Goal: Task Accomplishment & Management: Complete application form

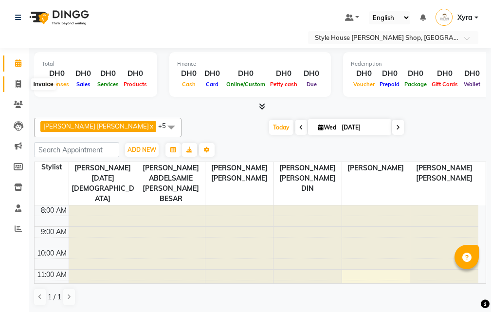
click at [18, 84] on icon at bounding box center [18, 83] width 5 height 7
select select "service"
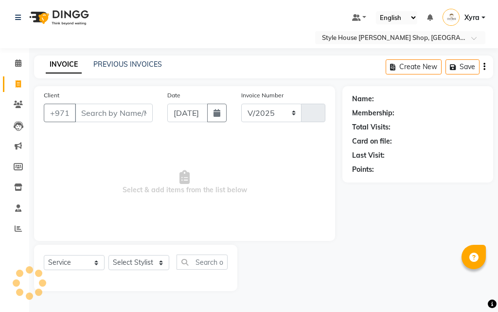
select select "8421"
type input "0936"
click at [105, 108] on input "Client" at bounding box center [114, 113] width 78 height 18
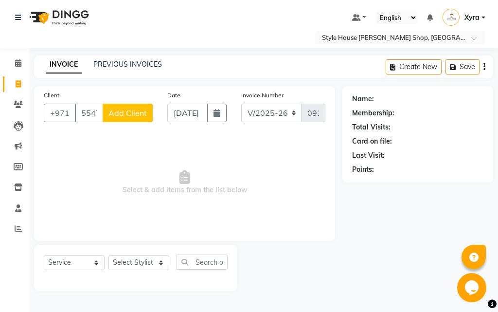
scroll to position [0, 28]
drag, startPoint x: 85, startPoint y: 110, endPoint x: 135, endPoint y: 111, distance: 50.6
click at [135, 111] on div "[PHONE_NUMBER] Add Client" at bounding box center [98, 113] width 109 height 18
type input "554786965"
click at [129, 111] on span "Add Client" at bounding box center [127, 113] width 38 height 10
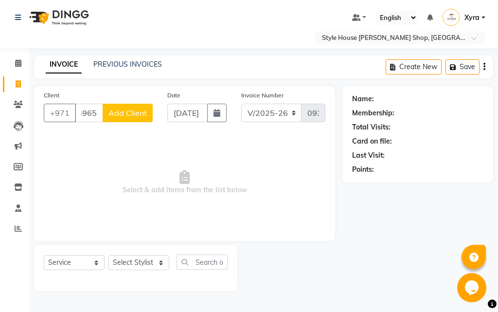
scroll to position [0, 0]
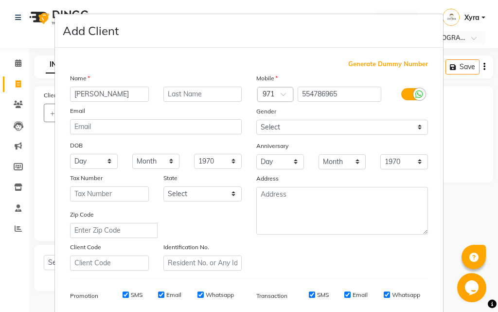
type input "[PERSON_NAME]"
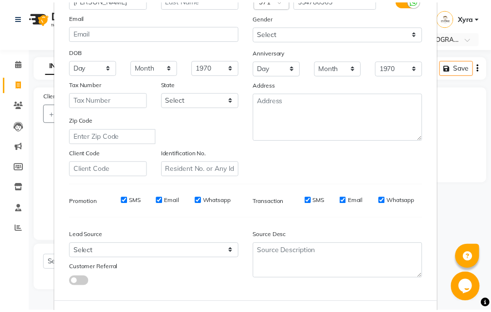
scroll to position [137, 0]
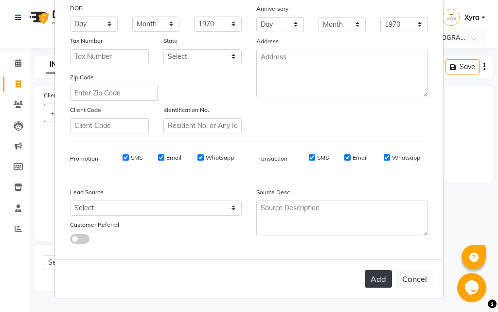
click at [376, 278] on button "Add" at bounding box center [378, 279] width 27 height 18
select select
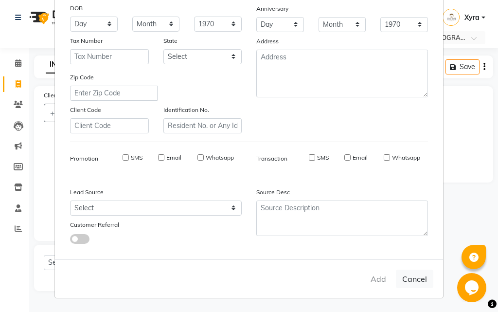
select select
checkbox input "false"
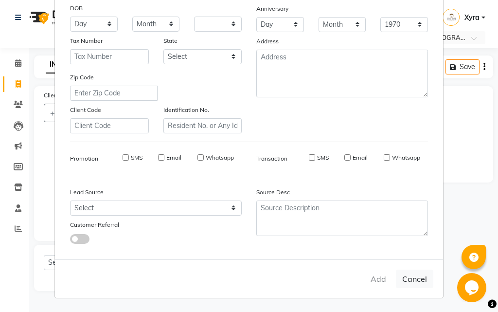
checkbox input "false"
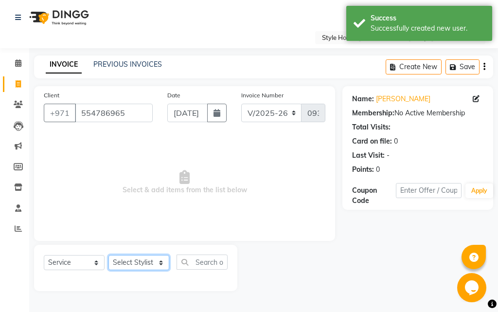
click at [140, 262] on select "Select Stylist [PERSON_NAME] ABDELHANIN [PERSON_NAME] [PERSON_NAME] [PERSON_NAM…" at bounding box center [138, 262] width 61 height 15
select select "83270"
click at [108, 255] on select "Select Stylist [PERSON_NAME] ABDELHANIN [PERSON_NAME] [PERSON_NAME] [PERSON_NAM…" at bounding box center [138, 262] width 61 height 15
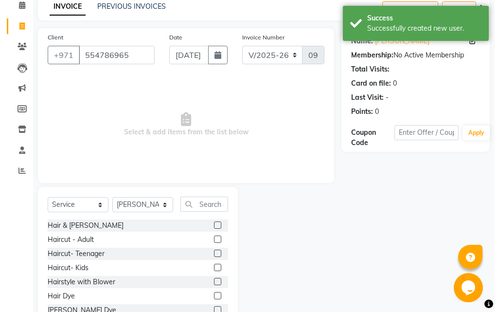
scroll to position [60, 0]
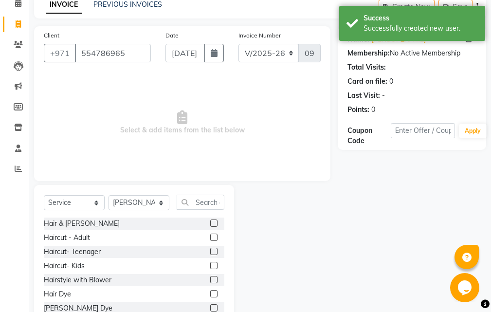
click at [210, 221] on label at bounding box center [213, 222] width 7 height 7
click at [210, 221] on input "checkbox" at bounding box center [213, 223] width 6 height 6
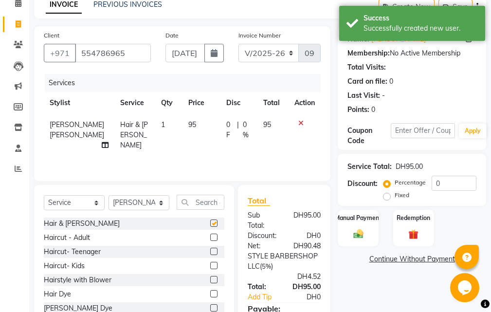
checkbox input "false"
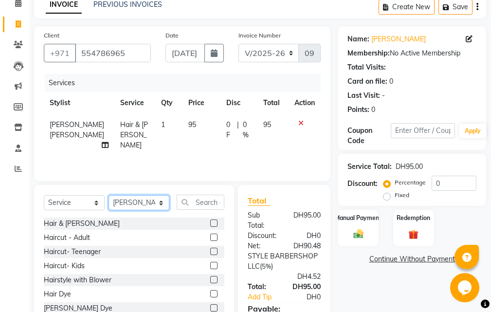
click at [129, 210] on select "Select Stylist [PERSON_NAME] ABDELHANIN [PERSON_NAME] [PERSON_NAME] [PERSON_NAM…" at bounding box center [138, 202] width 61 height 15
select select "86094"
click at [108, 205] on select "Select Stylist [PERSON_NAME] ABDELHANIN [PERSON_NAME] [PERSON_NAME] [PERSON_NAM…" at bounding box center [138, 202] width 61 height 15
click at [299, 122] on icon at bounding box center [300, 123] width 5 height 7
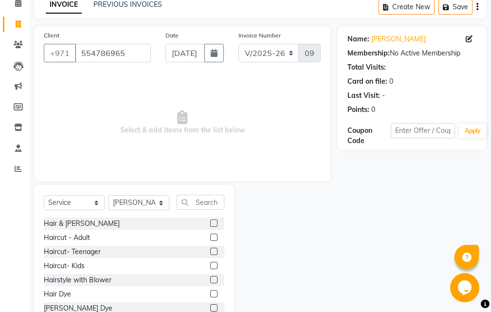
click at [210, 222] on label at bounding box center [213, 222] width 7 height 7
click at [210, 222] on input "checkbox" at bounding box center [213, 223] width 6 height 6
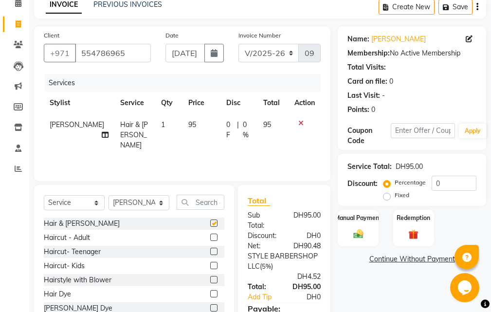
checkbox input "false"
click at [257, 293] on link "Add Tip" at bounding box center [265, 297] width 51 height 10
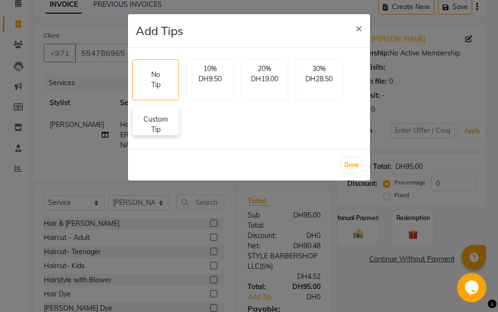
click at [164, 125] on p "Custom Tip" at bounding box center [156, 124] width 34 height 20
select select "86094"
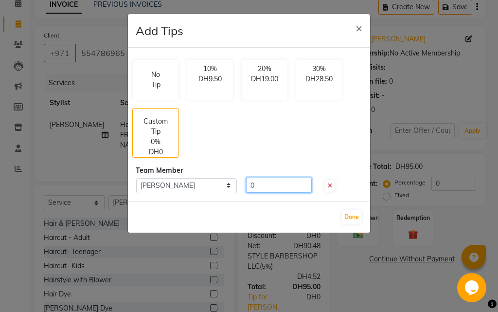
click at [261, 184] on input "0" at bounding box center [279, 185] width 66 height 15
type input "5"
click at [349, 217] on button "Done" at bounding box center [351, 217] width 19 height 14
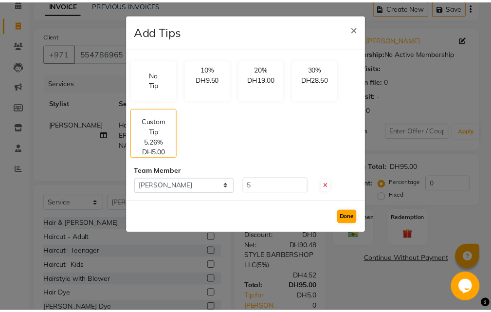
scroll to position [60, 0]
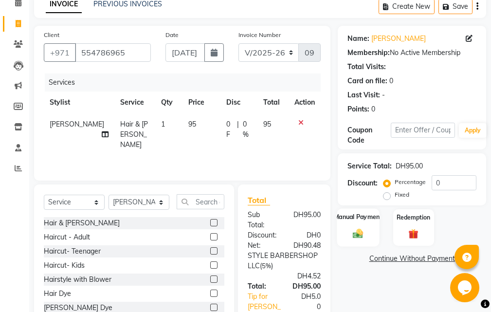
click at [364, 232] on img at bounding box center [358, 234] width 17 height 12
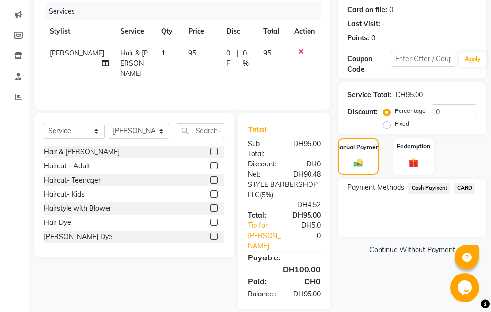
scroll to position [143, 0]
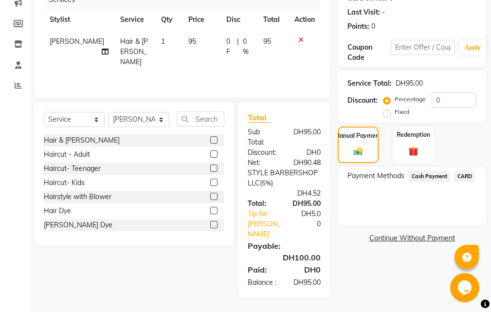
click at [430, 177] on span "Cash Payment" at bounding box center [429, 176] width 42 height 11
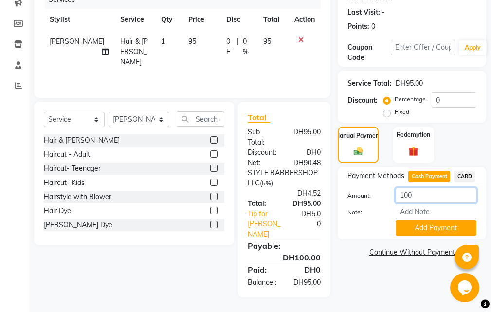
drag, startPoint x: 417, startPoint y: 194, endPoint x: 371, endPoint y: 194, distance: 45.7
click at [371, 194] on div "Amount: 100" at bounding box center [411, 196] width 143 height 17
click at [465, 180] on span "CARD" at bounding box center [464, 176] width 21 height 11
drag, startPoint x: 417, startPoint y: 191, endPoint x: 381, endPoint y: 191, distance: 36.0
click at [381, 191] on div "Amount: 100" at bounding box center [411, 196] width 143 height 17
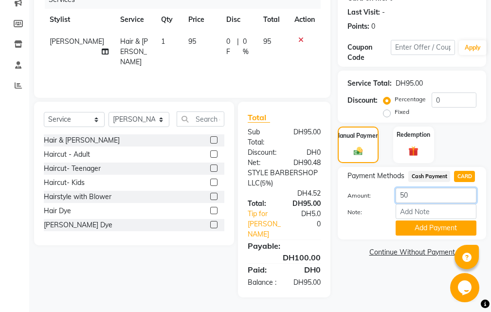
type input "50"
click at [367, 241] on div "Name: [PERSON_NAME] Membership: No Active Membership Total Visits: Card on file…" at bounding box center [416, 120] width 156 height 354
click at [431, 234] on button "Add Payment" at bounding box center [435, 227] width 81 height 15
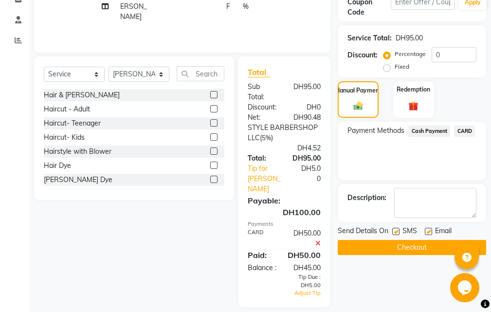
scroll to position [176, 0]
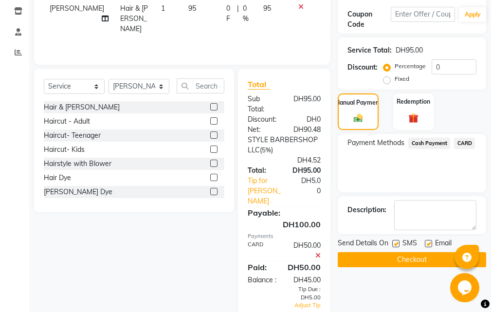
click at [319, 252] on icon at bounding box center [317, 255] width 5 height 7
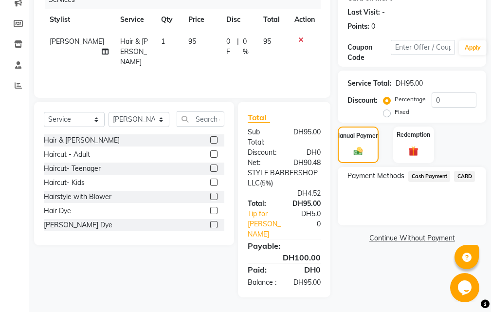
click at [422, 177] on span "Cash Payment" at bounding box center [429, 176] width 42 height 11
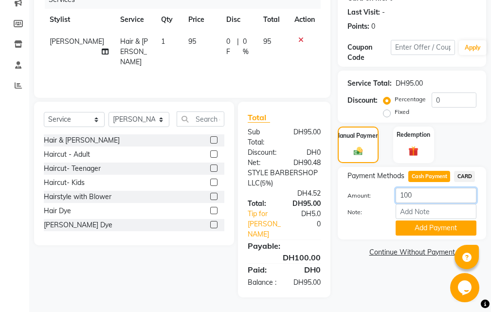
drag, startPoint x: 422, startPoint y: 194, endPoint x: 361, endPoint y: 192, distance: 61.3
click at [361, 192] on div "Amount: 100" at bounding box center [411, 196] width 143 height 17
type input "50"
click at [419, 226] on button "Add Payment" at bounding box center [435, 227] width 81 height 15
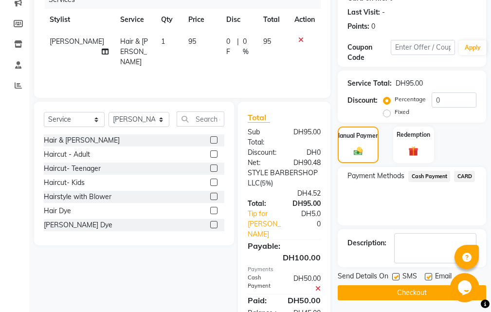
click at [466, 175] on span "CARD" at bounding box center [464, 176] width 21 height 11
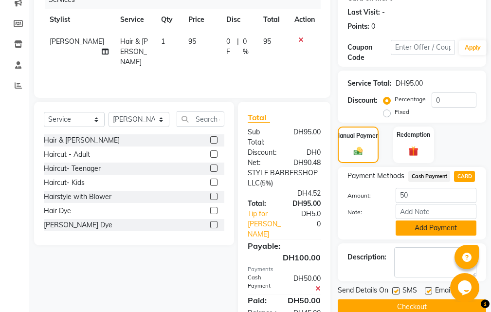
click at [419, 223] on button "Add Payment" at bounding box center [435, 227] width 81 height 15
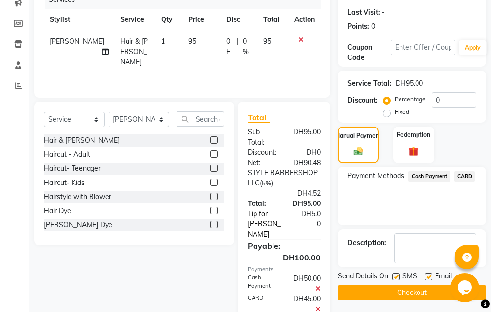
drag, startPoint x: 273, startPoint y: 229, endPoint x: 279, endPoint y: 227, distance: 5.7
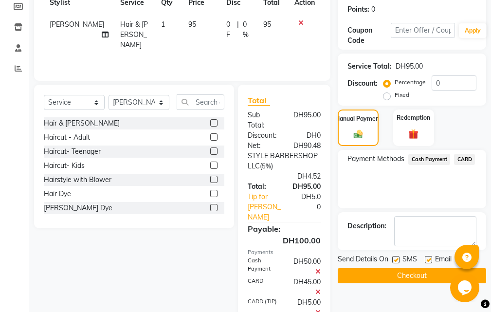
scroll to position [148, 0]
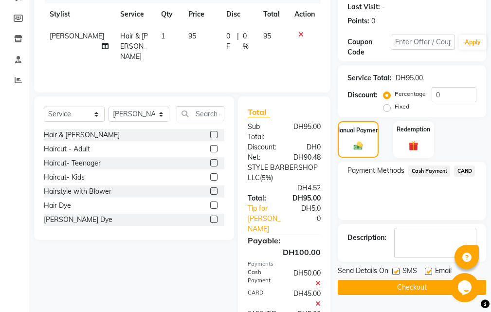
click at [370, 284] on button "Checkout" at bounding box center [412, 287] width 148 height 15
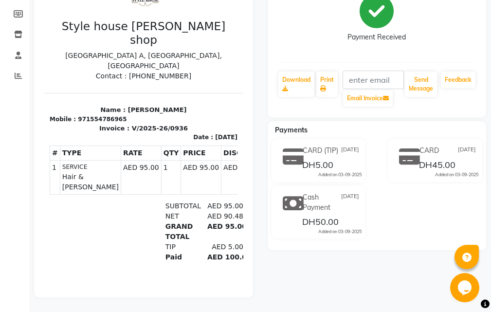
scroll to position [63, 0]
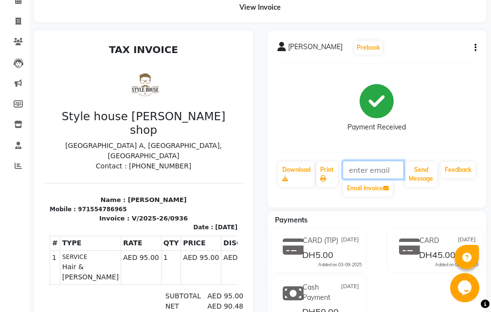
click at [355, 171] on input "text" at bounding box center [373, 169] width 62 height 18
click at [414, 171] on button "Send Message" at bounding box center [421, 173] width 32 height 25
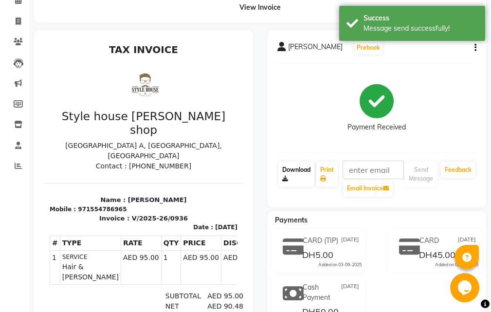
click at [301, 167] on link "Download" at bounding box center [296, 173] width 36 height 25
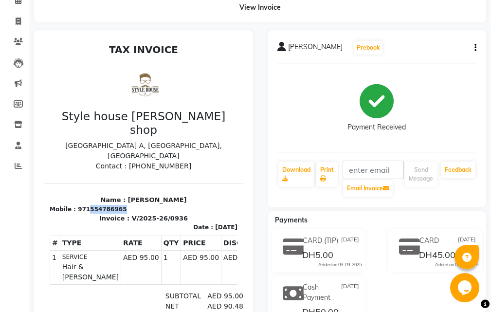
drag, startPoint x: 117, startPoint y: 186, endPoint x: 84, endPoint y: 182, distance: 32.8
click at [84, 205] on div "Mobile : 971554786965" at bounding box center [144, 209] width 188 height 9
copy div "554786965"
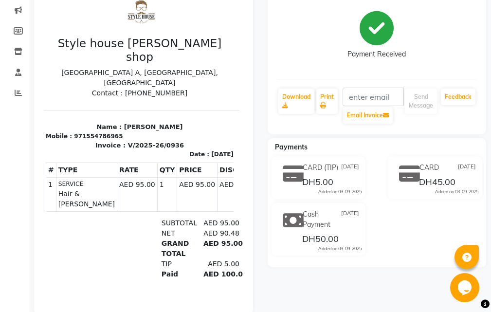
scroll to position [111, 0]
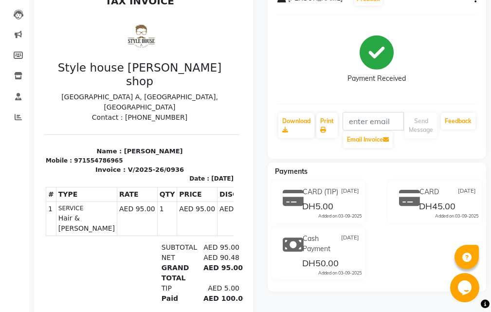
drag, startPoint x: 429, startPoint y: 43, endPoint x: 429, endPoint y: 100, distance: 56.9
click at [429, 100] on div "[PERSON_NAME] Prebook Payment Received Download Print Email Invoice Send Messag…" at bounding box center [376, 70] width 219 height 177
drag, startPoint x: 490, startPoint y: 148, endPoint x: 490, endPoint y: 123, distance: 24.8
click at [490, 123] on div "[PERSON_NAME] Prebook Payment Received Download Print Email Invoice Send Messag…" at bounding box center [376, 160] width 233 height 357
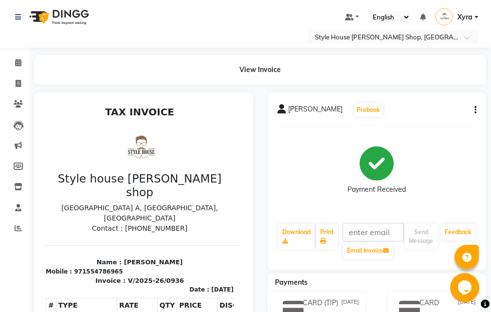
scroll to position [0, 0]
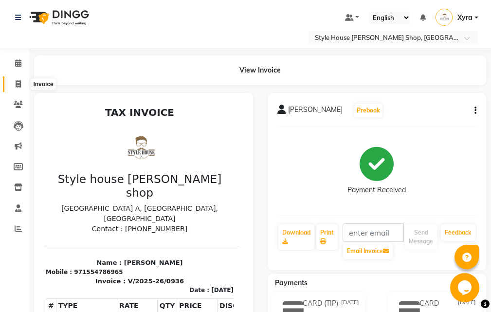
click at [17, 84] on icon at bounding box center [18, 83] width 5 height 7
select select "service"
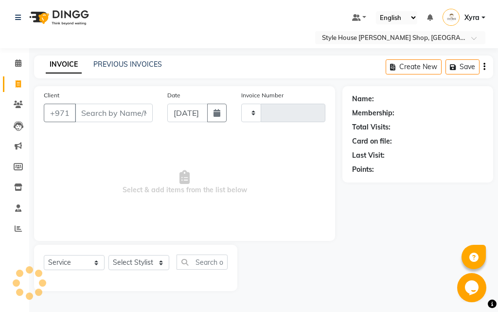
type input "0937"
select select "8421"
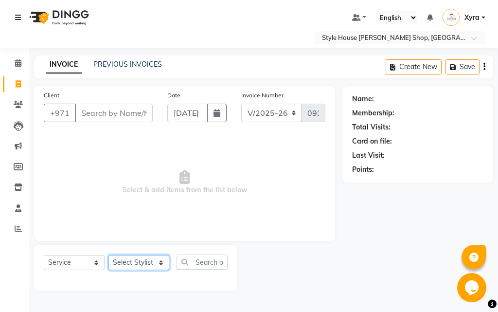
click at [131, 263] on select "Select Stylist [PERSON_NAME] ABDELHANIN [PERSON_NAME] [PERSON_NAME] [PERSON_NAM…" at bounding box center [138, 262] width 61 height 15
select select "83272"
click at [108, 255] on select "Select Stylist [PERSON_NAME] ABDELHANIN [PERSON_NAME] [PERSON_NAME] [PERSON_NAM…" at bounding box center [138, 262] width 61 height 15
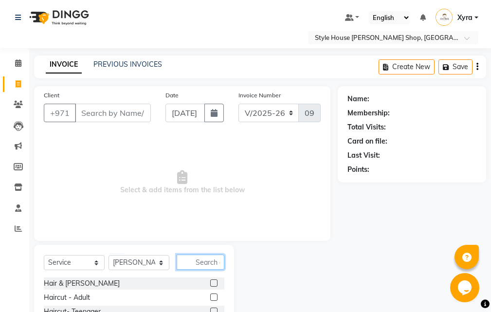
click at [207, 258] on input "text" at bounding box center [201, 261] width 48 height 15
type input "wa"
click at [213, 279] on div at bounding box center [217, 283] width 14 height 12
click at [214, 283] on label at bounding box center [213, 282] width 7 height 7
click at [214, 283] on input "checkbox" at bounding box center [213, 283] width 6 height 6
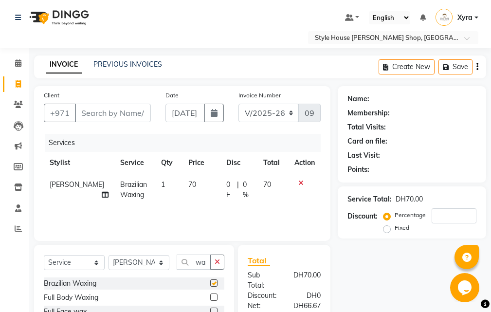
checkbox input "false"
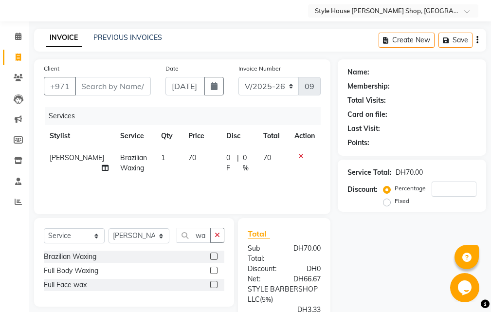
scroll to position [49, 0]
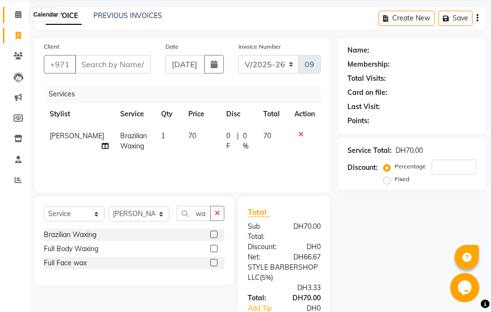
click at [23, 18] on span at bounding box center [18, 14] width 17 height 11
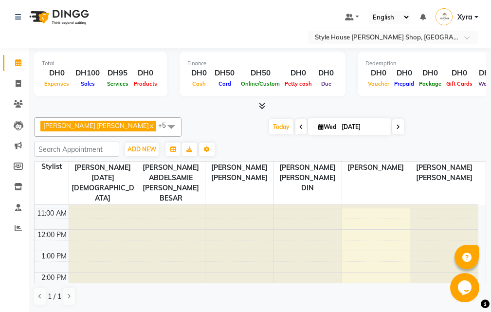
scroll to position [99, 0]
click at [485, 114] on div "[PERSON_NAME] [PERSON_NAME] x [PERSON_NAME] [DATE] [PERSON_NAME] ABDELSAMIE [PE…" at bounding box center [260, 211] width 452 height 196
click at [19, 84] on icon at bounding box center [18, 83] width 5 height 7
select select "service"
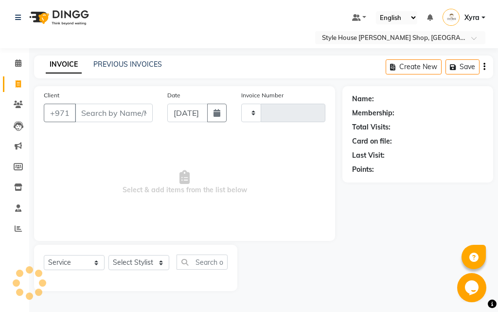
type input "0937"
select select "8421"
click at [122, 102] on div "Client +971" at bounding box center [98, 110] width 124 height 40
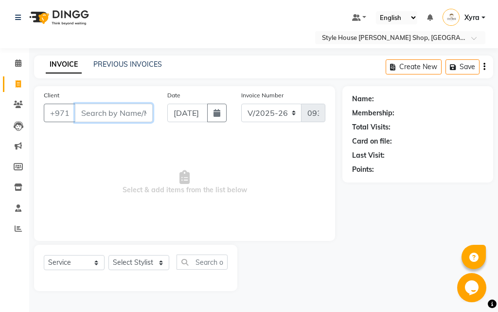
click at [123, 112] on input "Client" at bounding box center [114, 113] width 78 height 18
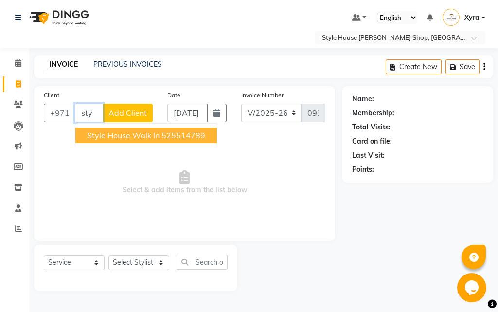
click at [161, 135] on ngb-highlight "525514789" at bounding box center [183, 135] width 44 height 10
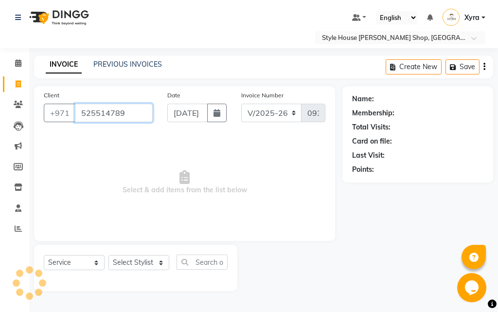
type input "525514789"
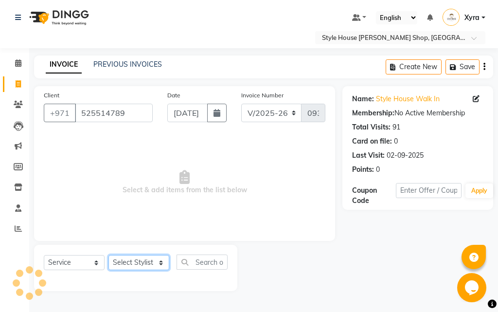
click at [138, 262] on select "Select Stylist [PERSON_NAME] ABDELHANIN [PERSON_NAME] [PERSON_NAME] [PERSON_NAM…" at bounding box center [138, 262] width 61 height 15
select select "83270"
click at [108, 255] on select "Select Stylist [PERSON_NAME] ABDELHANIN [PERSON_NAME] [PERSON_NAME] [PERSON_NAM…" at bounding box center [138, 262] width 61 height 15
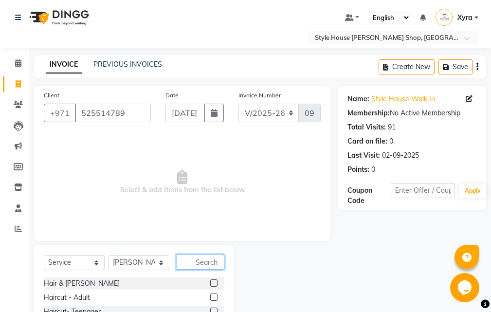
click at [199, 256] on input "text" at bounding box center [201, 261] width 48 height 15
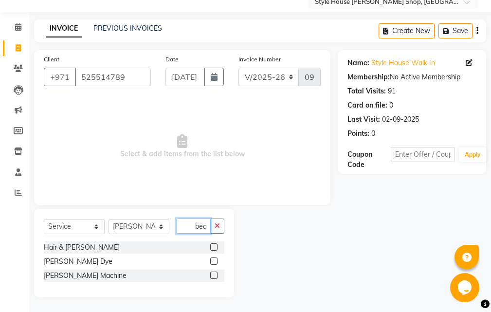
type input "bea"
click at [213, 276] on label at bounding box center [213, 274] width 7 height 7
click at [213, 276] on input "checkbox" at bounding box center [213, 275] width 6 height 6
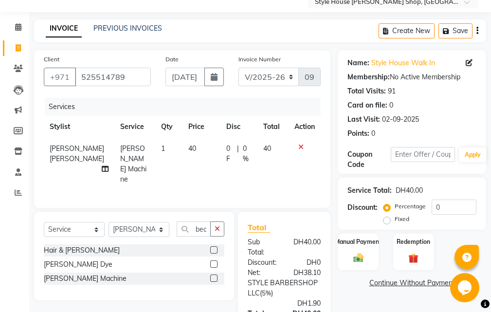
checkbox input "false"
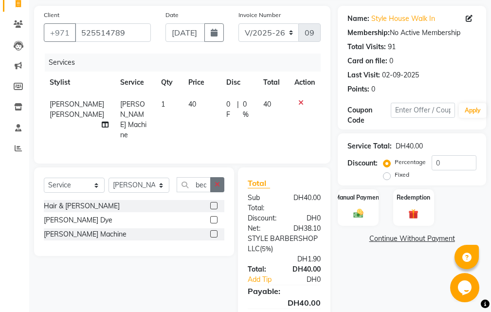
scroll to position [76, 0]
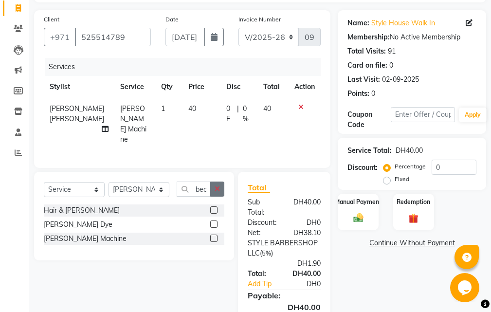
click at [216, 192] on icon "button" at bounding box center [216, 188] width 5 height 7
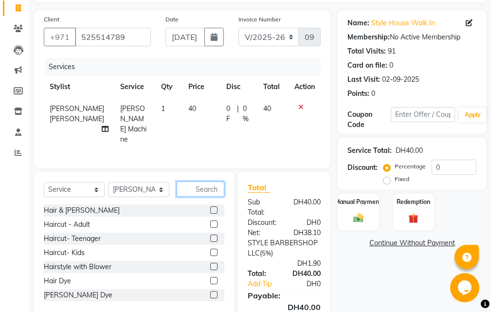
click at [189, 196] on input "text" at bounding box center [201, 188] width 48 height 15
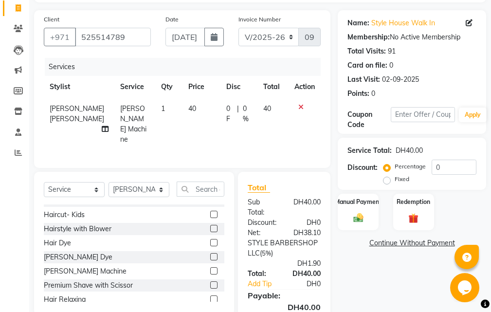
click at [210, 288] on label at bounding box center [213, 284] width 7 height 7
click at [210, 288] on input "checkbox" at bounding box center [213, 285] width 6 height 6
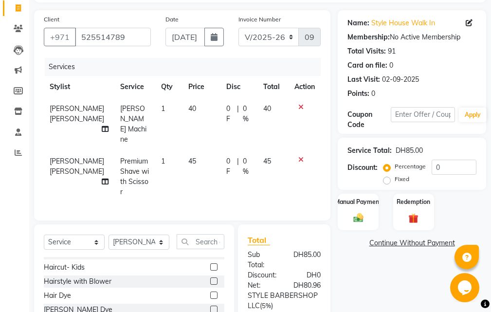
checkbox input "false"
click at [300, 105] on icon at bounding box center [300, 107] width 5 height 7
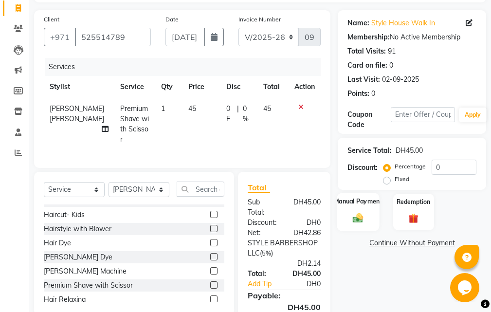
click at [363, 223] on img at bounding box center [358, 218] width 17 height 12
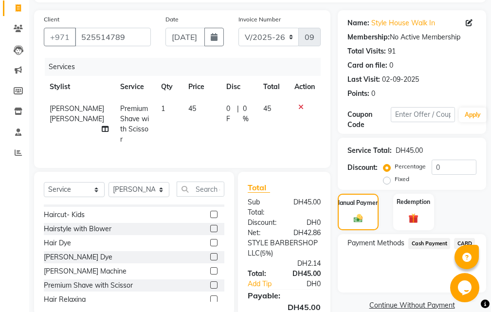
scroll to position [125, 0]
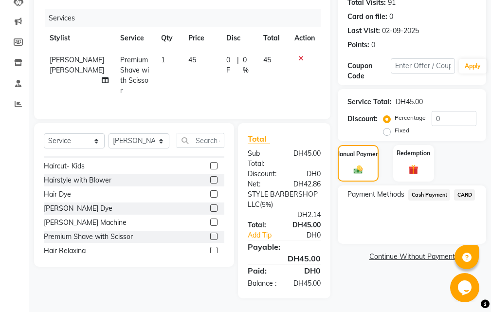
click at [464, 193] on span "CARD" at bounding box center [464, 194] width 21 height 11
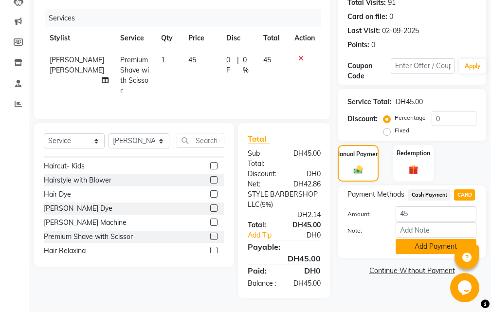
click at [415, 247] on button "Add Payment" at bounding box center [435, 246] width 81 height 15
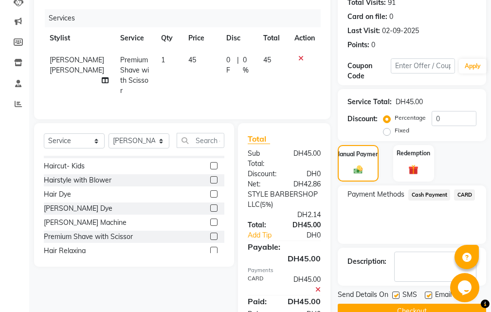
scroll to position [174, 0]
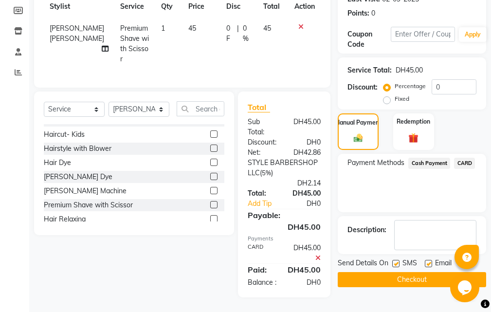
click at [399, 272] on button "Checkout" at bounding box center [412, 279] width 148 height 15
